Goal: Task Accomplishment & Management: Manage account settings

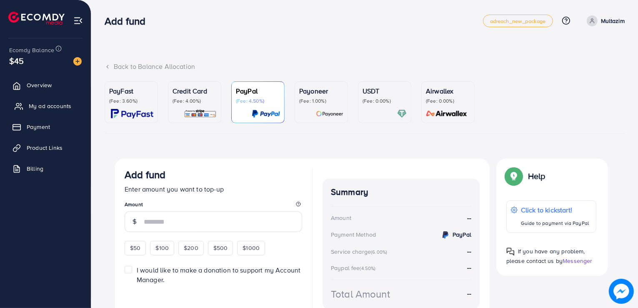
click at [67, 108] on span "My ad accounts" at bounding box center [50, 106] width 43 height 8
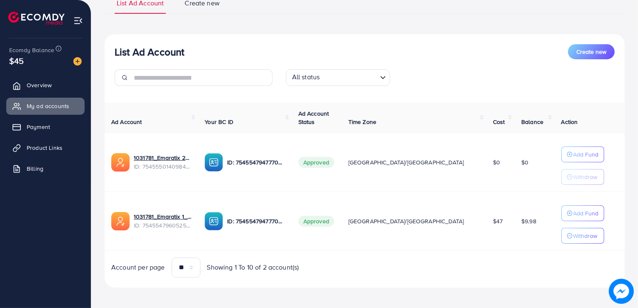
scroll to position [72, 0]
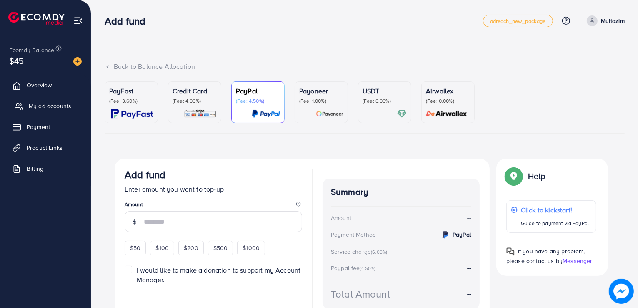
click at [60, 109] on span "My ad accounts" at bounding box center [50, 106] width 43 height 8
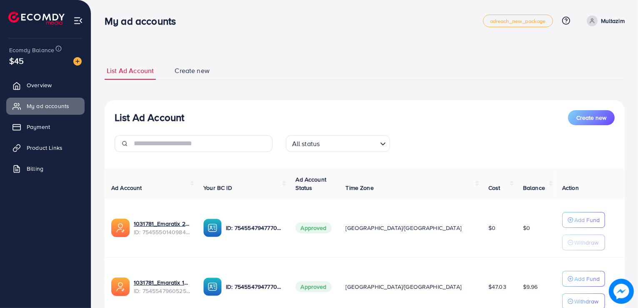
click at [289, 178] on th "Your BC ID" at bounding box center [243, 183] width 92 height 30
click at [325, 100] on div "List Ad Account Create new All status Loading... Ad Account Your BC ID Ad Accou…" at bounding box center [365, 226] width 520 height 253
